Goal: Transaction & Acquisition: Purchase product/service

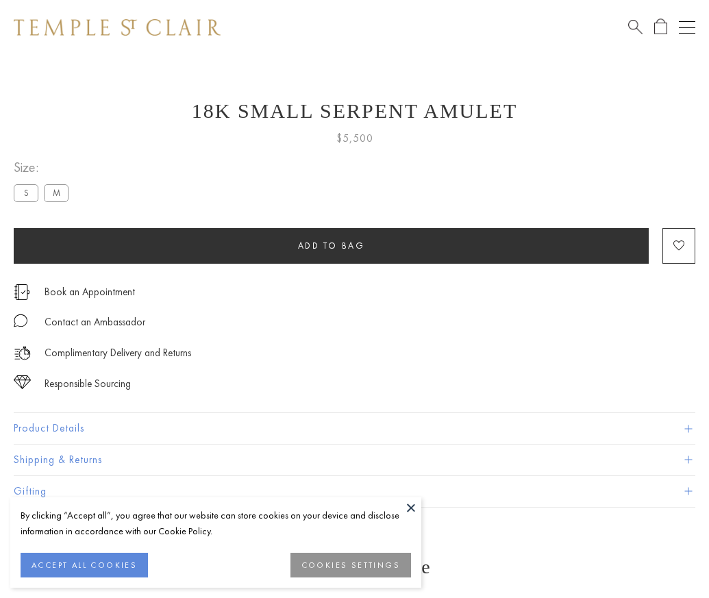
click at [331, 245] on span "Add to bag" at bounding box center [331, 246] width 67 height 12
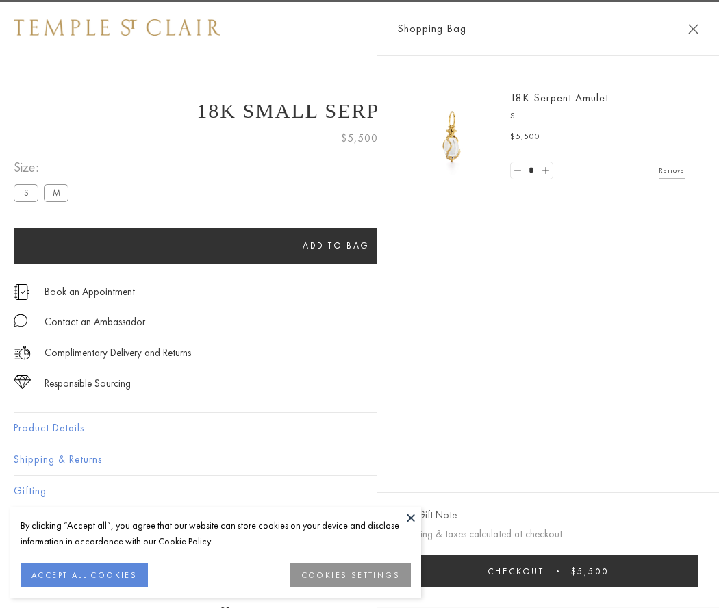
click at [582, 571] on button "Checkout $5,500" at bounding box center [547, 571] width 301 height 32
